Goal: Navigation & Orientation: Find specific page/section

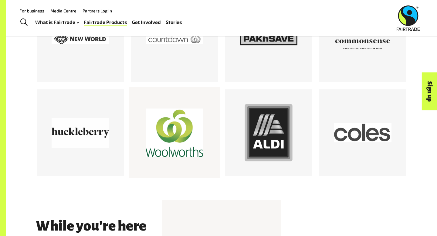
scroll to position [588, 0]
click at [192, 157] on div at bounding box center [175, 133] width 58 height 58
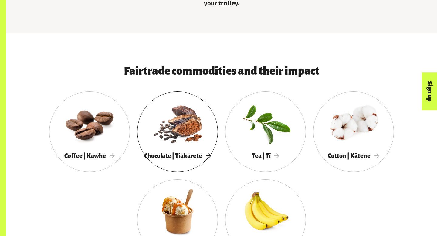
scroll to position [281, 0]
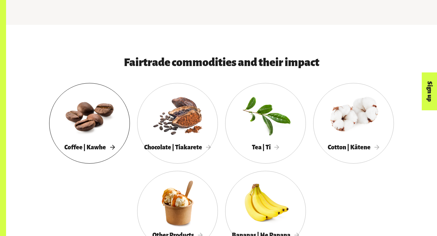
click at [93, 145] on span "Coffee | Kawhe" at bounding box center [89, 147] width 50 height 7
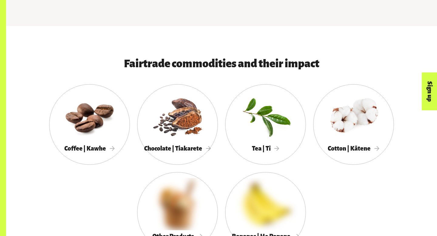
scroll to position [281, 0]
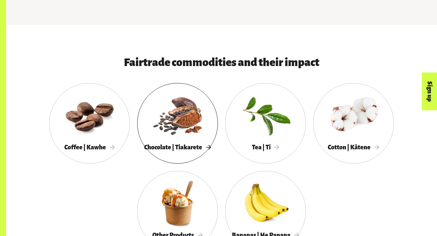
click at [176, 138] on div at bounding box center [177, 115] width 81 height 52
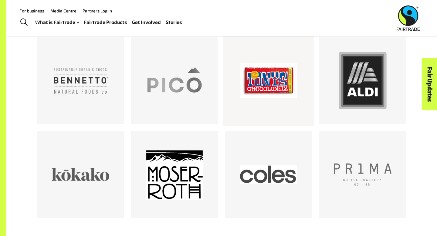
scroll to position [162, 0]
